Goal: Find specific page/section: Find specific page/section

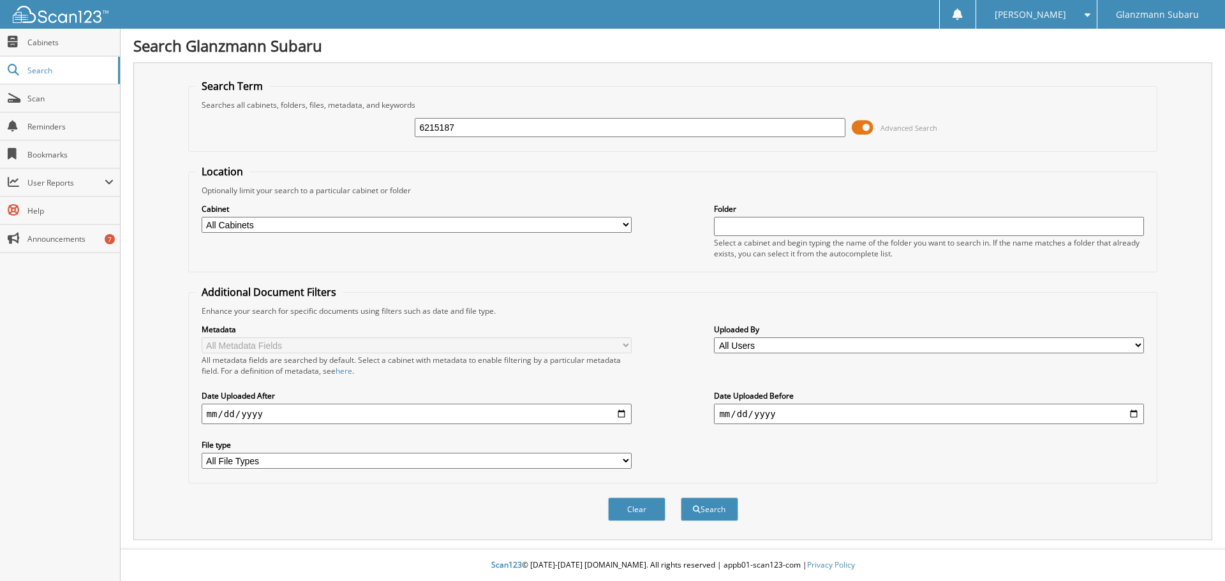
type input "6215187"
click at [681, 497] on button "Search" at bounding box center [709, 509] width 57 height 24
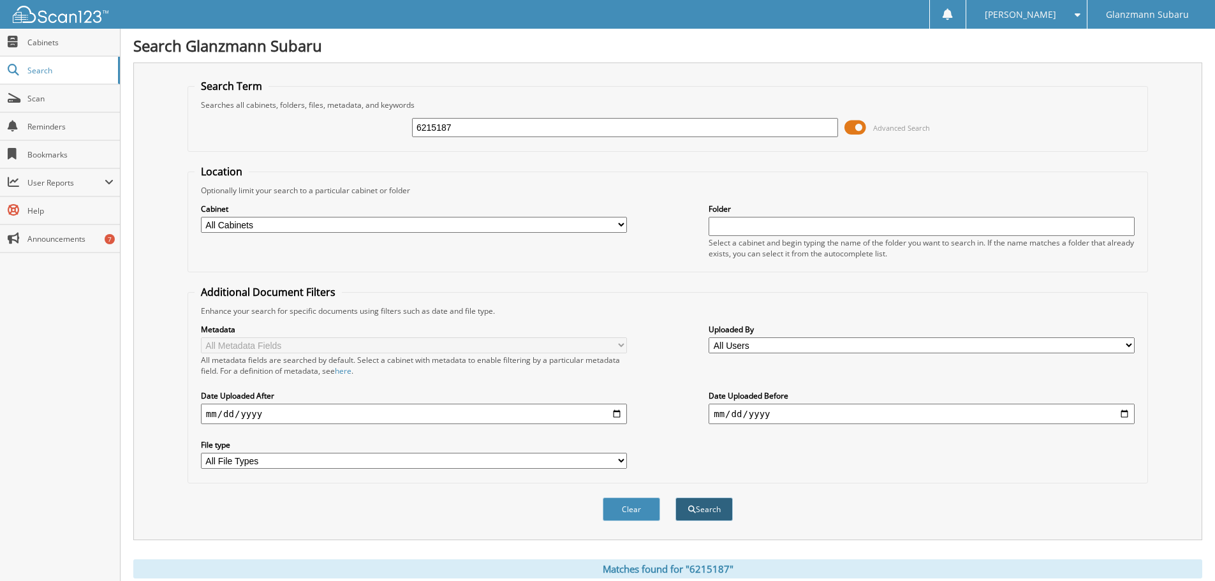
click at [720, 501] on button "Search" at bounding box center [703, 509] width 57 height 24
click at [65, 61] on link "Search" at bounding box center [60, 70] width 120 height 27
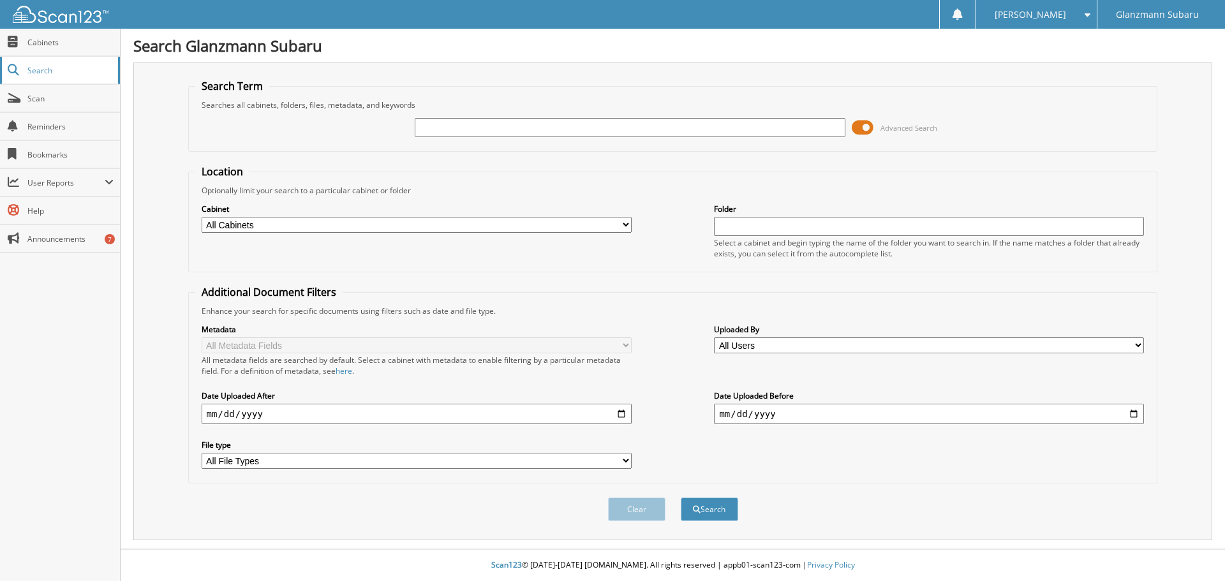
click at [26, 59] on link "Search" at bounding box center [60, 70] width 120 height 27
click at [501, 123] on input "text" at bounding box center [630, 127] width 430 height 19
type input "6215187"
click at [681, 497] on button "Search" at bounding box center [709, 509] width 57 height 24
